Goal: Browse casually

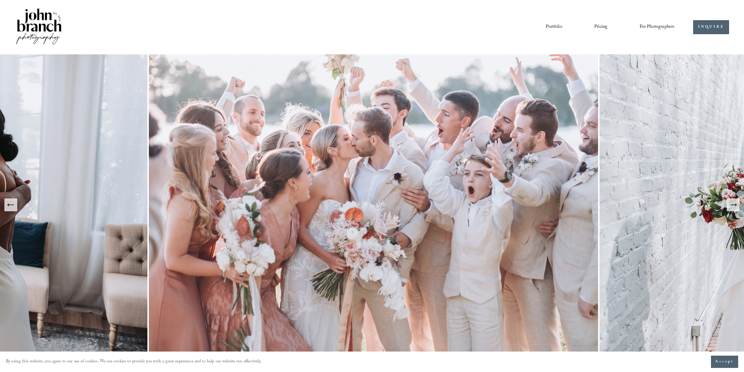
click at [731, 202] on icon "Next Slide" at bounding box center [733, 205] width 8 height 8
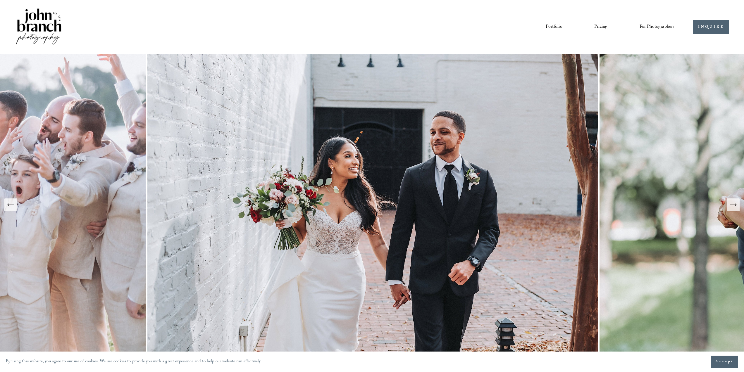
click at [731, 202] on icon "Next Slide" at bounding box center [733, 205] width 8 height 8
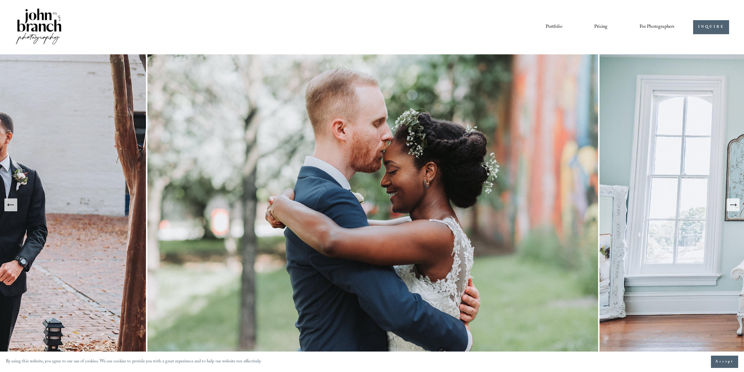
click at [731, 202] on icon "Next Slide" at bounding box center [733, 205] width 8 height 8
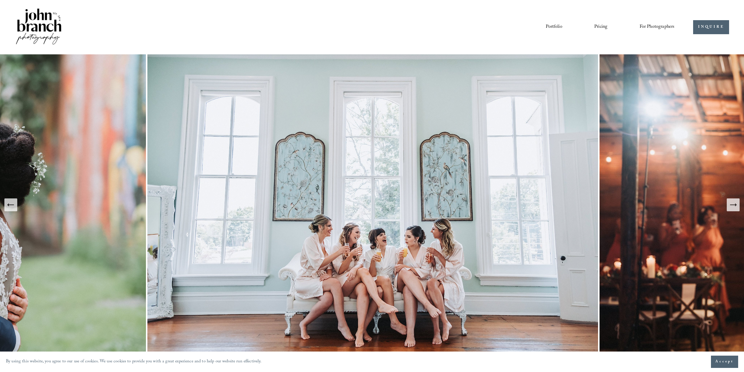
click at [731, 202] on icon "Next Slide" at bounding box center [733, 205] width 8 height 8
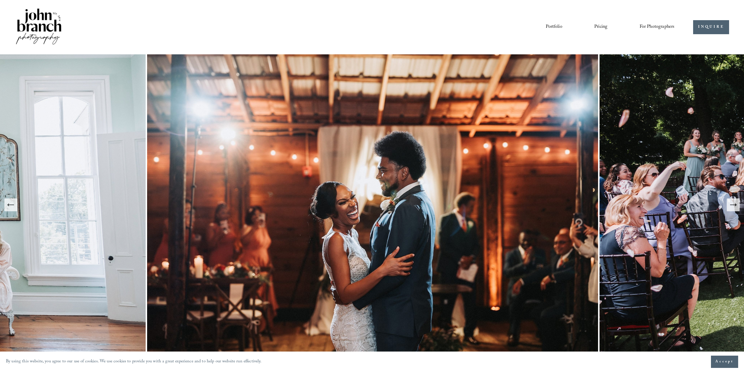
click at [549, 27] on link "Portfolio" at bounding box center [554, 27] width 16 height 10
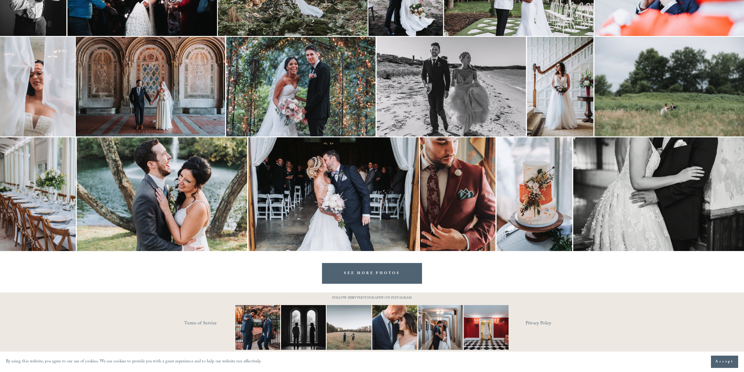
scroll to position [754, 0]
click at [399, 273] on link "SEE MORE PHOTOS" at bounding box center [372, 273] width 100 height 21
